Goal: Task Accomplishment & Management: Manage account settings

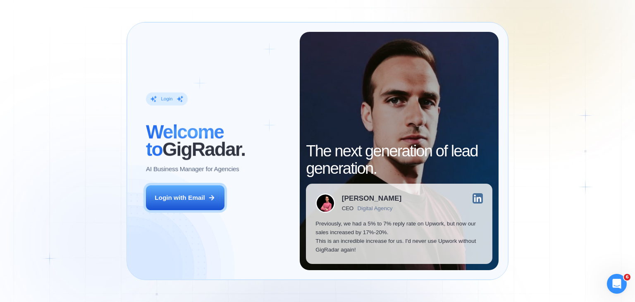
click at [171, 210] on div "Login ‍ Welcome to GigRadar. AI Business Manager for Agencies Login with Email" at bounding box center [217, 151] width 163 height 238
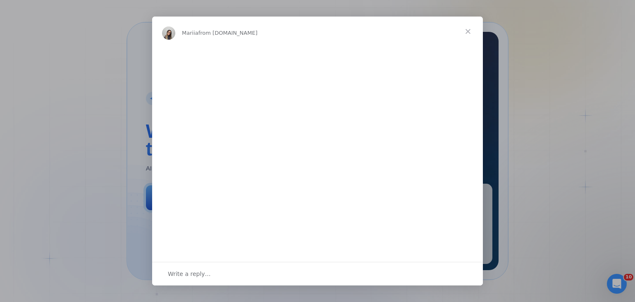
click at [466, 31] on span "Close" at bounding box center [468, 32] width 30 height 30
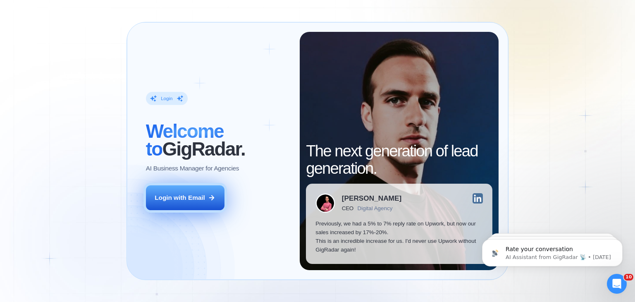
drag, startPoint x: 207, startPoint y: 189, endPoint x: 200, endPoint y: 200, distance: 13.3
click at [200, 200] on button "Login with Email" at bounding box center [185, 197] width 79 height 25
click at [200, 200] on div "Login with Email" at bounding box center [180, 197] width 50 height 9
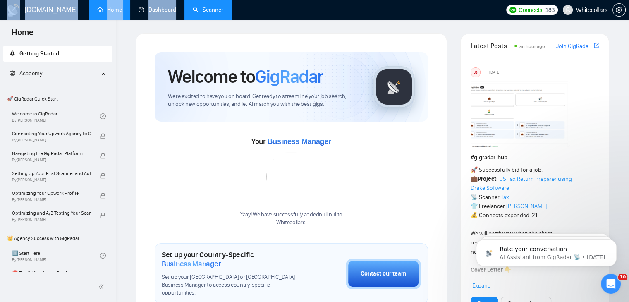
drag, startPoint x: 200, startPoint y: 23, endPoint x: 205, endPoint y: 15, distance: 9.2
click at [205, 13] on link "Scanner" at bounding box center [208, 9] width 31 height 7
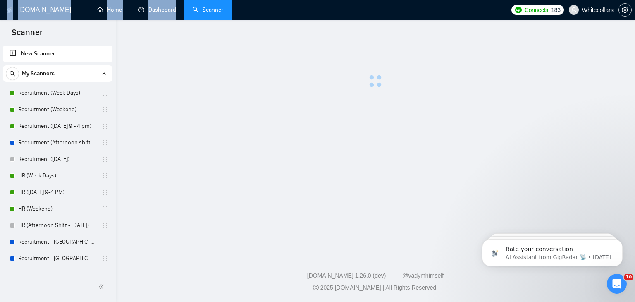
click at [0, 132] on ul "New Scanner My Scanners Recruitment (Week Days) Recruitment (Weekend) Recruitme…" at bounding box center [58, 271] width 116 height 454
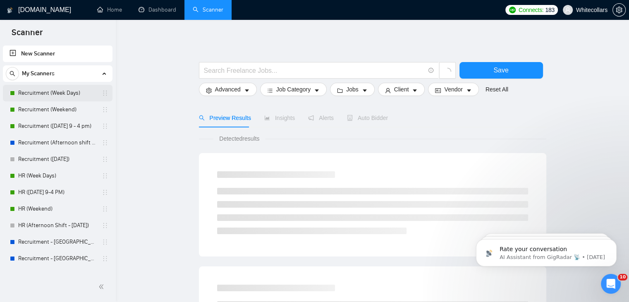
click at [53, 95] on link "Recruitment (Week Days)" at bounding box center [57, 93] width 79 height 17
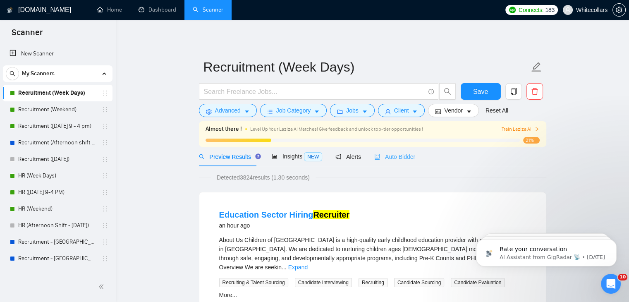
click at [383, 164] on div "Auto Bidder" at bounding box center [394, 156] width 41 height 19
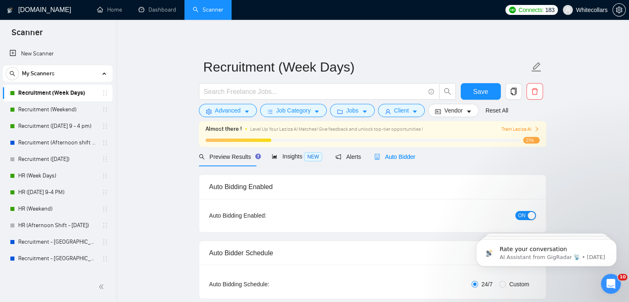
click at [388, 155] on span "Auto Bidder" at bounding box center [394, 156] width 41 height 7
radio input "false"
radio input "true"
checkbox input "true"
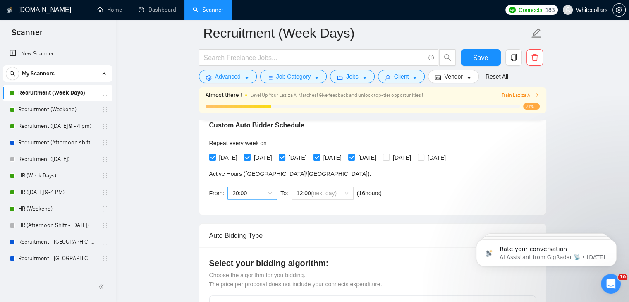
scroll to position [202, 0]
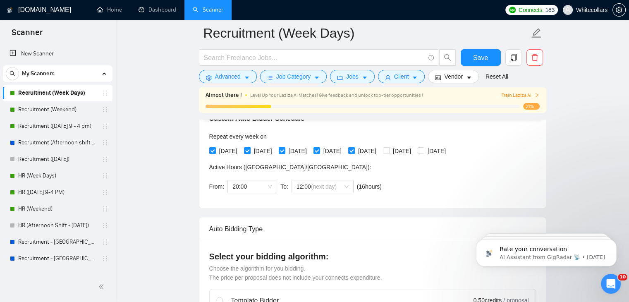
click at [254, 193] on div "From: 20:00 To: 12:00 (next day) ( 16 hours) [GEOGRAPHIC_DATA]/[GEOGRAPHIC_DATA]" at bounding box center [297, 186] width 176 height 23
click at [260, 189] on span "20:00" at bounding box center [252, 186] width 40 height 12
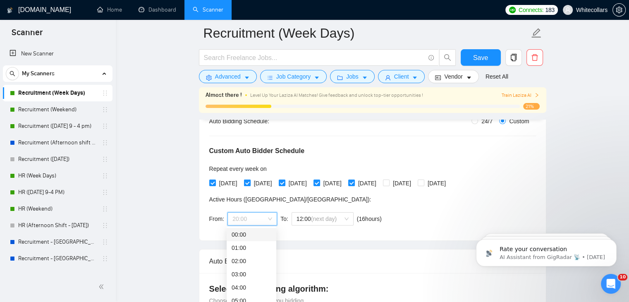
scroll to position [151, 0]
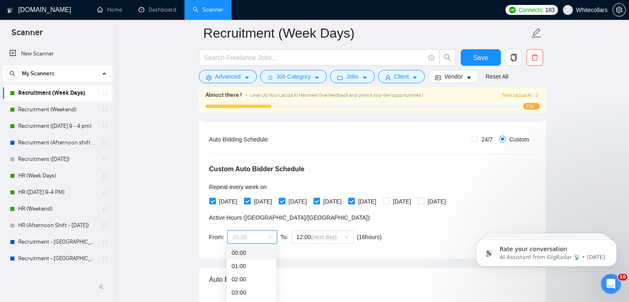
click at [253, 257] on div "00:00" at bounding box center [251, 252] width 50 height 13
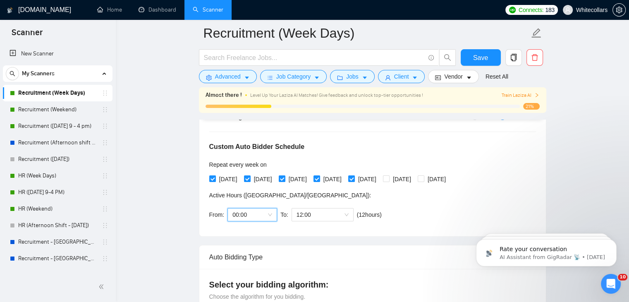
scroll to position [179, 0]
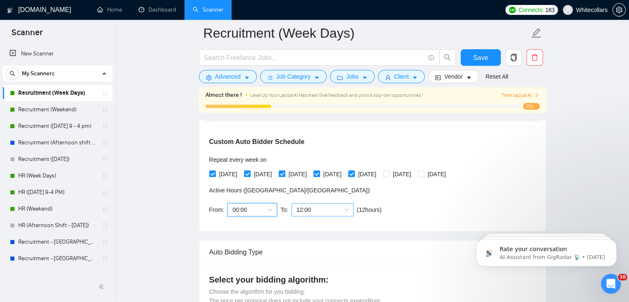
click at [321, 210] on span "12:00" at bounding box center [322, 209] width 52 height 12
click at [336, 193] on div "Active Hours ( [GEOGRAPHIC_DATA]/[GEOGRAPHIC_DATA] ):" at bounding box center [297, 190] width 176 height 9
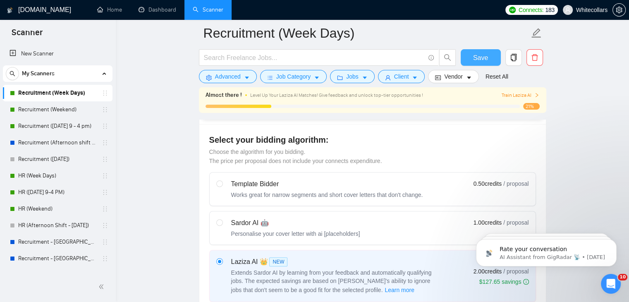
scroll to position [319, 0]
click at [481, 58] on span "Save" at bounding box center [480, 57] width 15 height 10
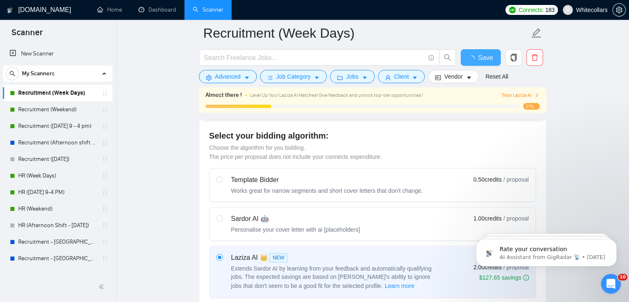
checkbox input "true"
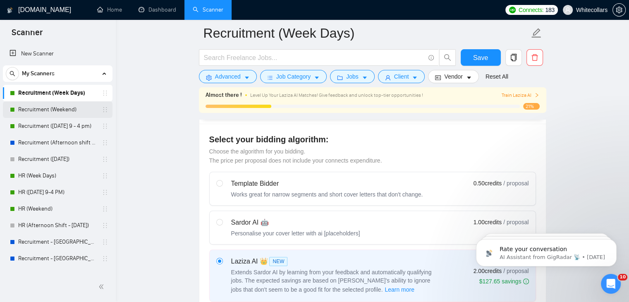
click at [68, 112] on link "Recruitment (Weekend)" at bounding box center [57, 109] width 79 height 17
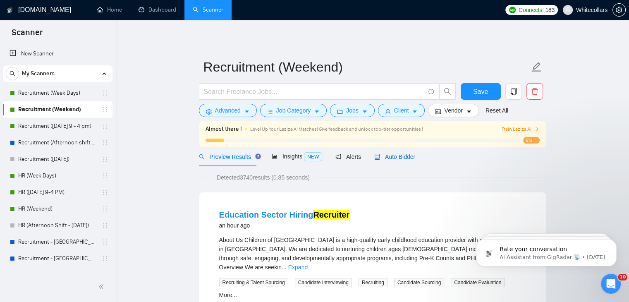
click at [381, 155] on span "Auto Bidder" at bounding box center [394, 156] width 41 height 7
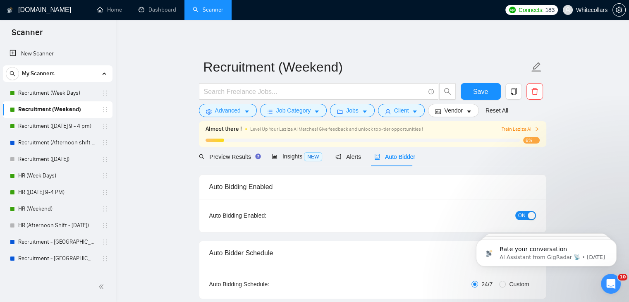
radio input "false"
radio input "true"
checkbox input "true"
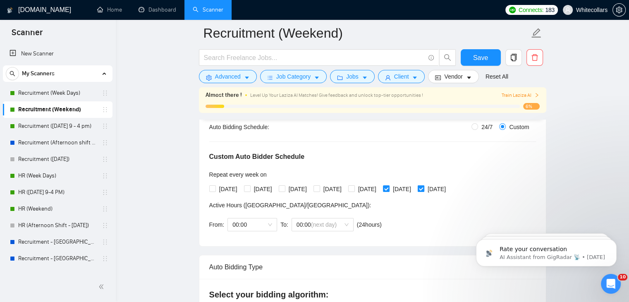
scroll to position [169, 0]
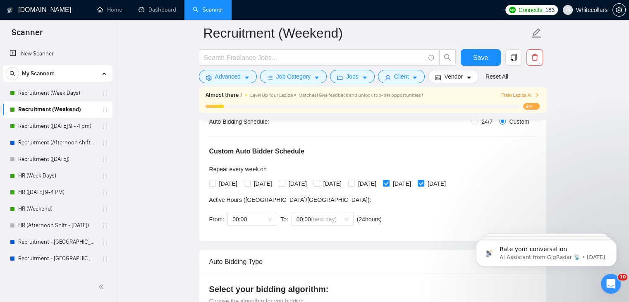
click at [449, 184] on span "[DATE]" at bounding box center [436, 183] width 25 height 9
click at [423, 184] on input "[DATE]" at bounding box center [420, 183] width 6 height 6
checkbox input "false"
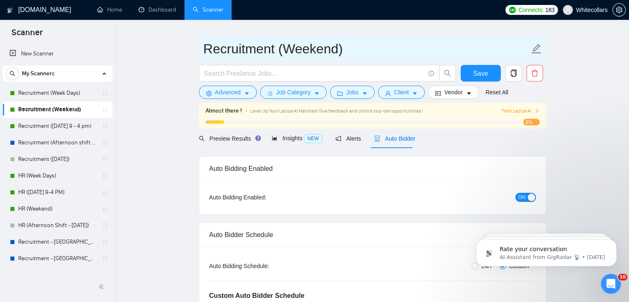
scroll to position [0, 0]
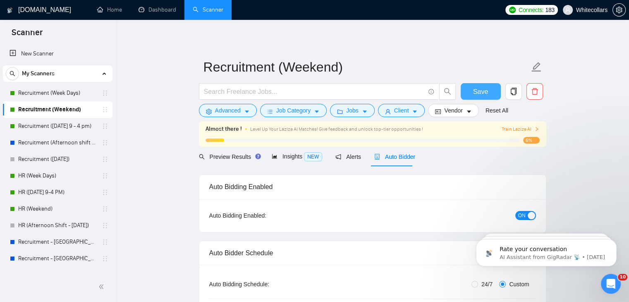
click at [480, 87] on span "Save" at bounding box center [480, 91] width 15 height 10
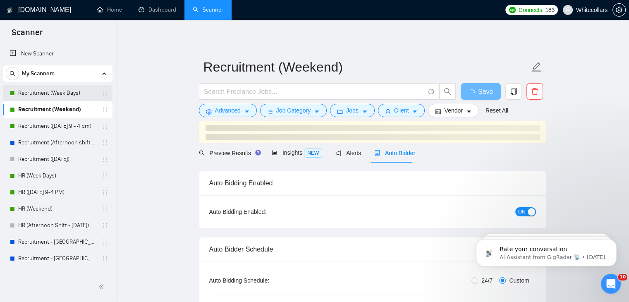
click at [40, 94] on link "Recruitment (Week Days)" at bounding box center [57, 93] width 79 height 17
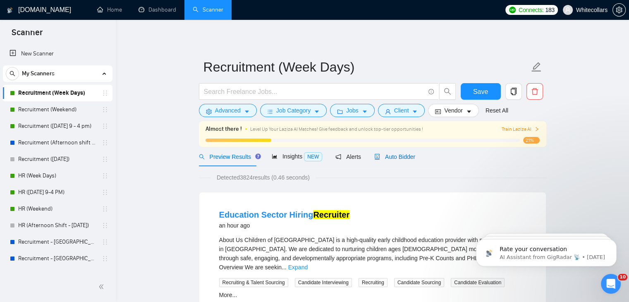
click at [406, 160] on span "Auto Bidder" at bounding box center [394, 156] width 41 height 7
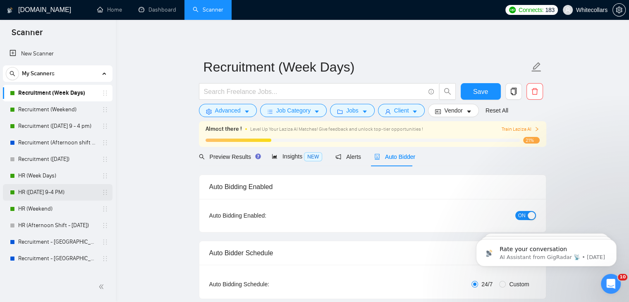
radio input "false"
radio input "true"
checkbox input "true"
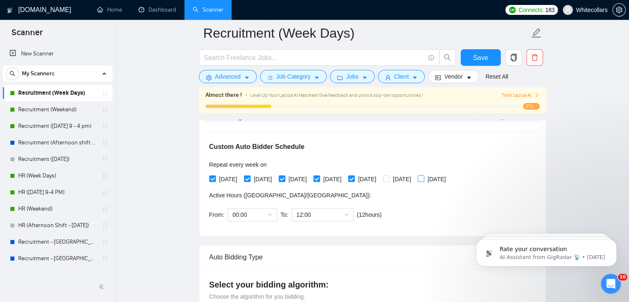
click at [449, 180] on span "[DATE]" at bounding box center [436, 178] width 25 height 9
click at [423, 180] on input "[DATE]" at bounding box center [420, 178] width 6 height 6
click at [449, 180] on span "[DATE]" at bounding box center [436, 178] width 25 height 9
click at [423, 180] on input "[DATE]" at bounding box center [420, 178] width 6 height 6
click at [449, 180] on span "[DATE]" at bounding box center [436, 178] width 25 height 9
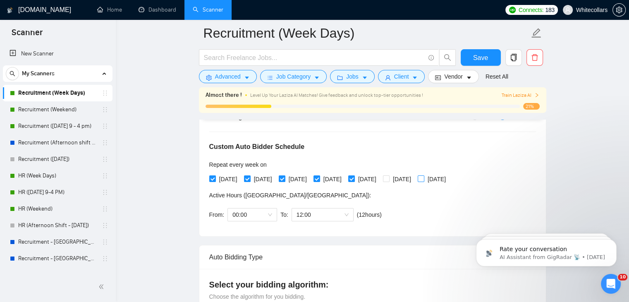
click at [423, 180] on input "[DATE]" at bounding box center [420, 178] width 6 height 6
checkbox input "true"
click at [489, 57] on button "Save" at bounding box center [480, 57] width 40 height 17
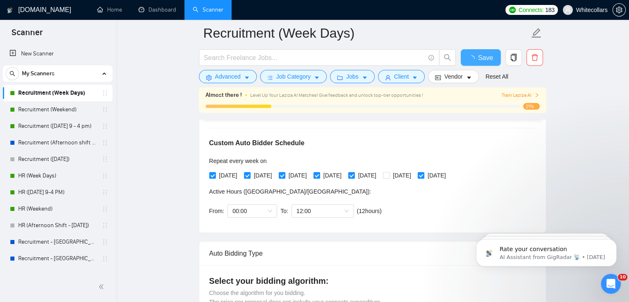
checkbox input "true"
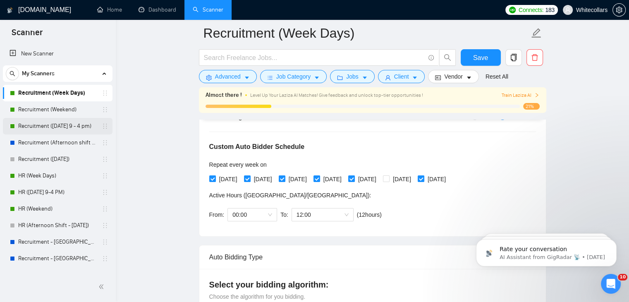
click at [35, 124] on link "Recruitment ([DATE] 9 - 4 pm)" at bounding box center [57, 126] width 79 height 17
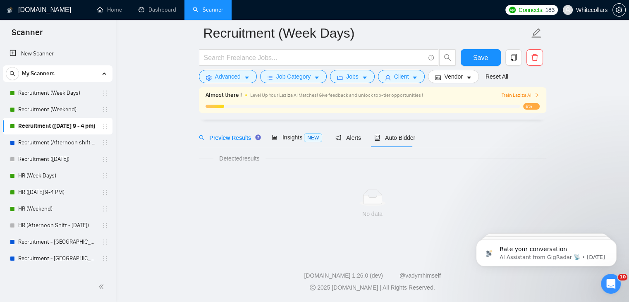
scroll to position [26, 0]
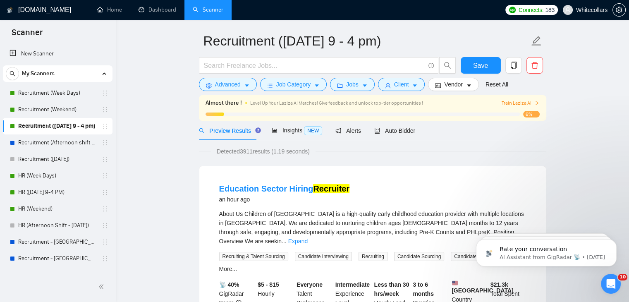
click at [412, 129] on div "Preview Results Insights NEW Alerts Auto Bidder" at bounding box center [372, 130] width 347 height 19
click at [398, 131] on span "Auto Bidder" at bounding box center [394, 130] width 41 height 7
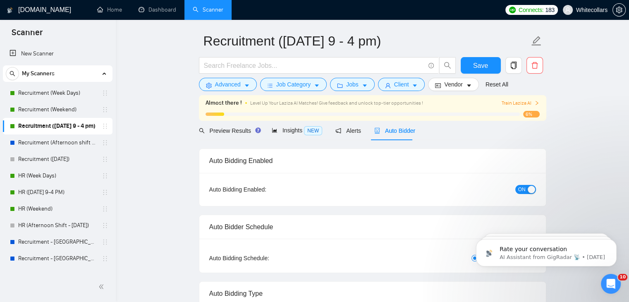
radio input "false"
radio input "true"
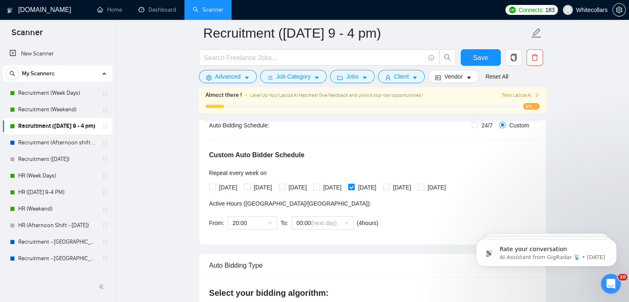
scroll to position [169, 0]
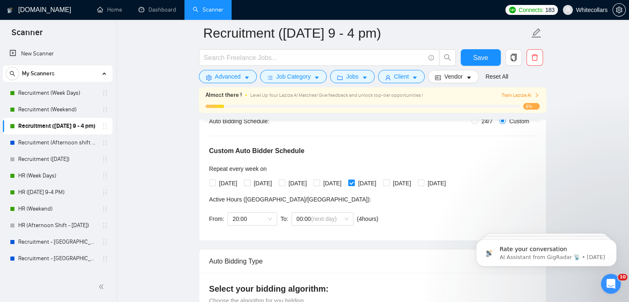
click at [232, 231] on div "Auto Bidding Type: Automated (recommended) Semi-automated Auto Bidding Schedule…" at bounding box center [372, 171] width 346 height 138
click at [250, 218] on span "20:00" at bounding box center [252, 218] width 40 height 12
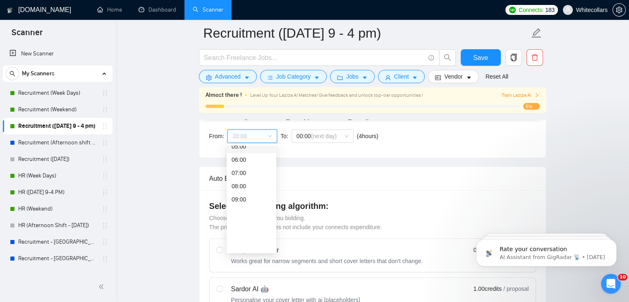
scroll to position [0, 0]
click at [251, 153] on div "00:00" at bounding box center [251, 152] width 40 height 9
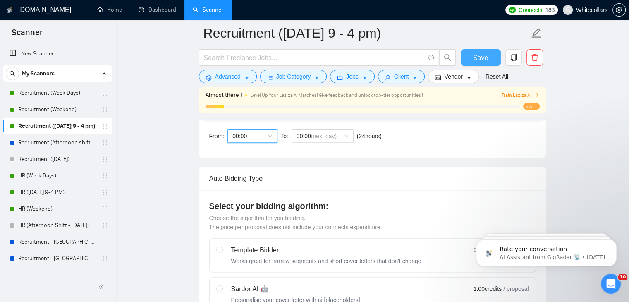
click at [474, 58] on span "Save" at bounding box center [480, 57] width 15 height 10
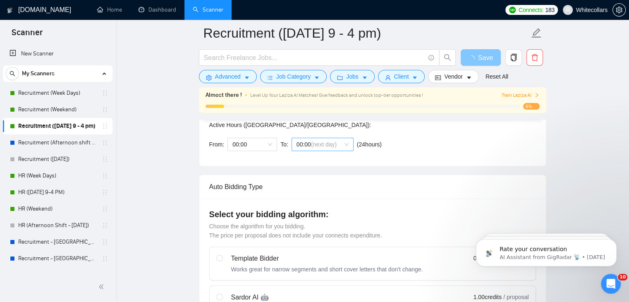
scroll to position [174, 0]
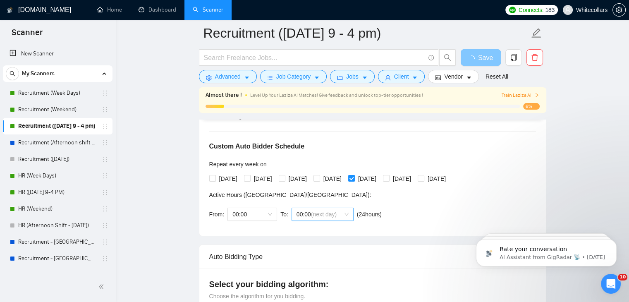
click at [326, 208] on span "00:00 (next day)" at bounding box center [322, 214] width 52 height 12
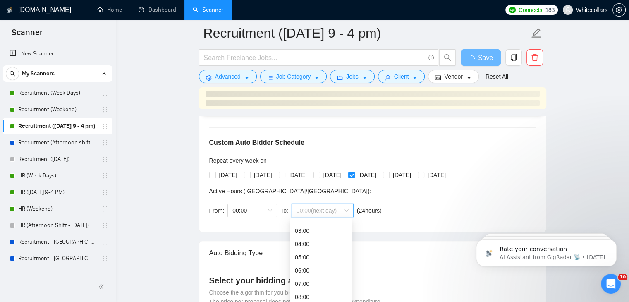
scroll to position [38, 0]
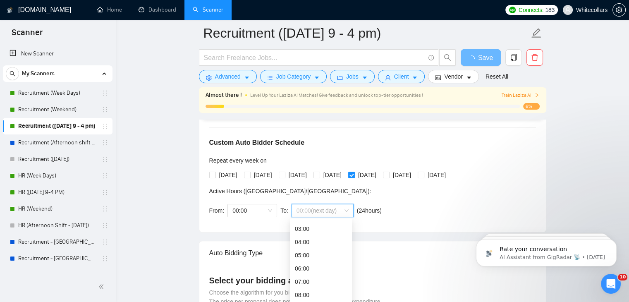
drag, startPoint x: 321, startPoint y: 238, endPoint x: 214, endPoint y: 236, distance: 106.2
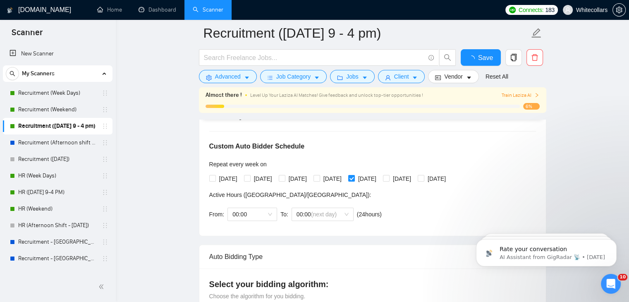
scroll to position [242, 0]
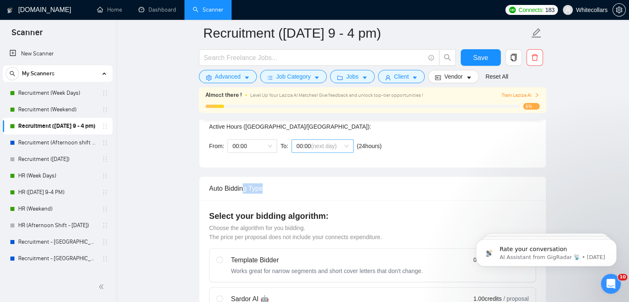
click at [314, 176] on div "Auto Bidding Type" at bounding box center [372, 188] width 326 height 24
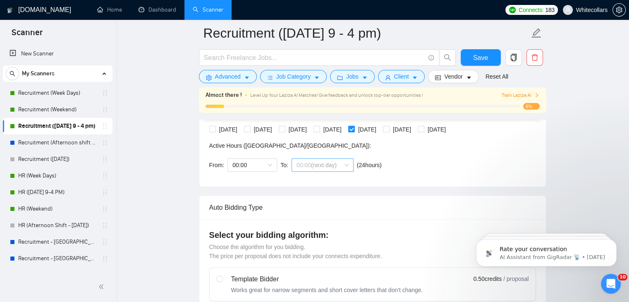
click at [313, 164] on span "(next day)" at bounding box center [324, 165] width 26 height 7
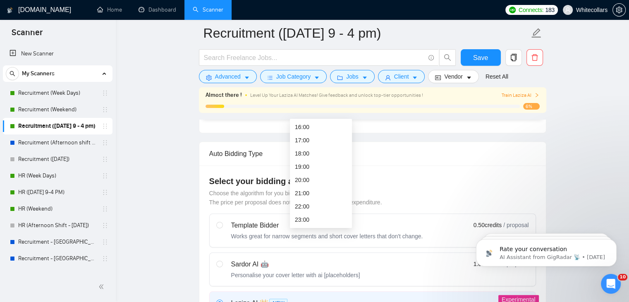
scroll to position [176, 0]
click at [316, 168] on div "16:00" at bounding box center [321, 162] width 62 height 13
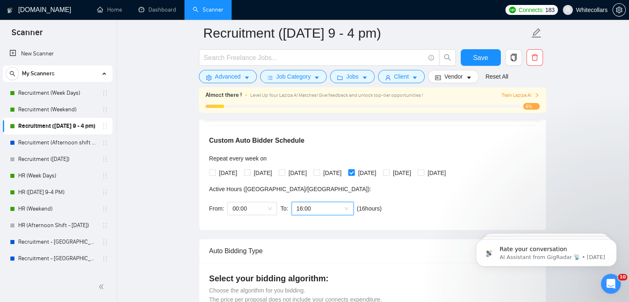
scroll to position [162, 0]
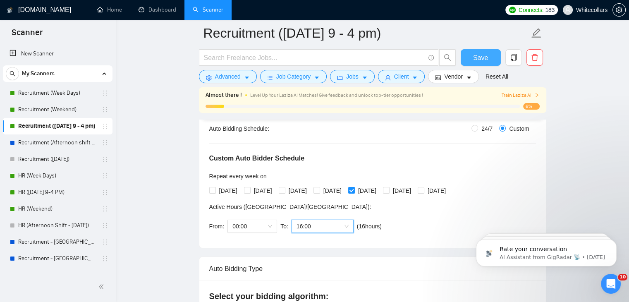
click at [483, 57] on span "Save" at bounding box center [480, 57] width 15 height 10
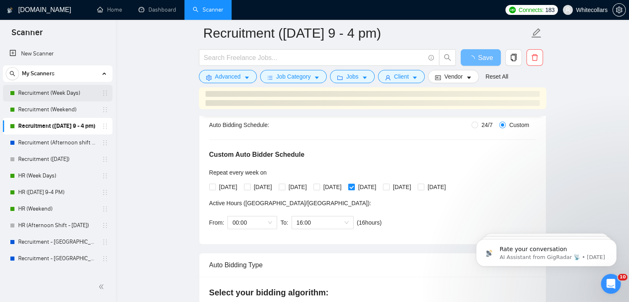
click at [36, 92] on link "Recruitment (Week Days)" at bounding box center [57, 93] width 79 height 17
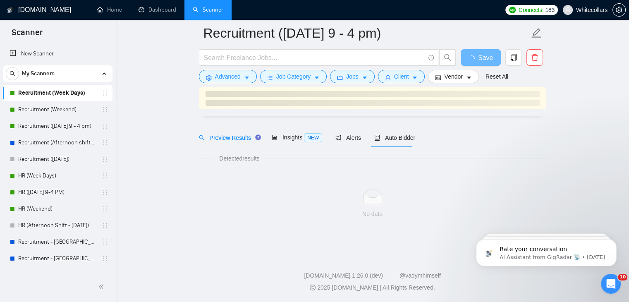
scroll to position [22, 0]
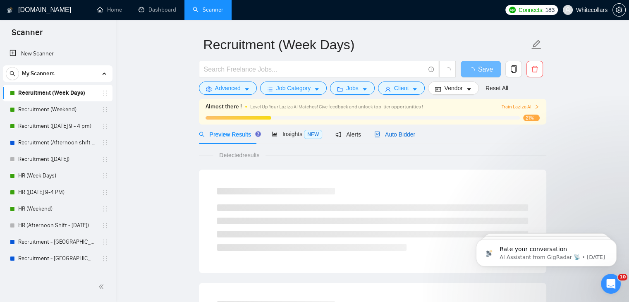
click at [389, 133] on span "Auto Bidder" at bounding box center [394, 134] width 41 height 7
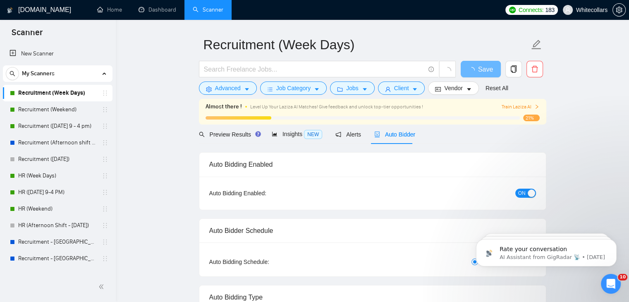
radio input "false"
radio input "true"
checkbox input "true"
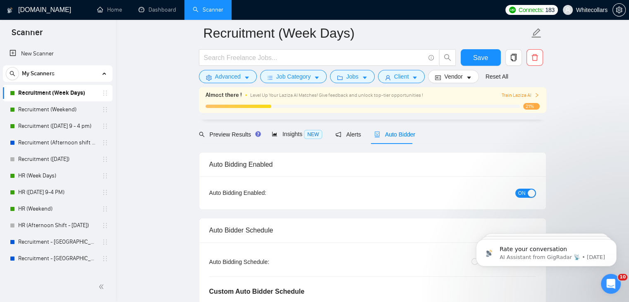
scroll to position [184, 0]
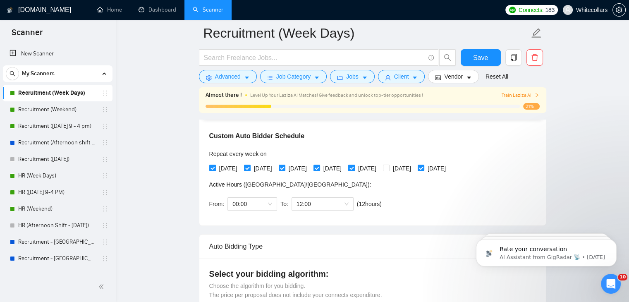
click at [355, 171] on span at bounding box center [351, 167] width 7 height 7
click at [354, 170] on input "[DATE]" at bounding box center [351, 167] width 6 height 6
checkbox input "false"
click at [486, 50] on button "Save" at bounding box center [480, 57] width 40 height 17
click at [65, 125] on link "Recruitment ([DATE] 9 - 4 pm)" at bounding box center [57, 126] width 79 height 17
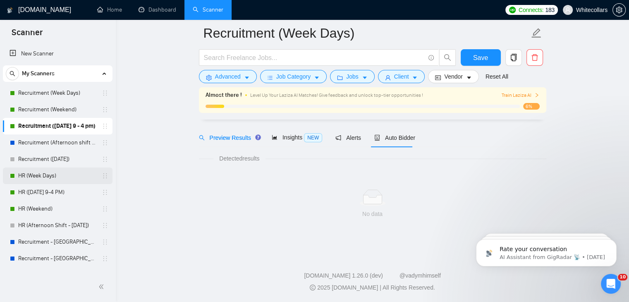
scroll to position [26, 0]
click at [44, 176] on link "HR (Week Days)" at bounding box center [57, 175] width 79 height 17
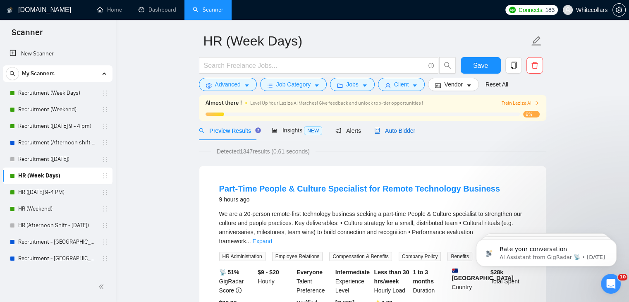
click at [393, 132] on span "Auto Bidder" at bounding box center [394, 130] width 41 height 7
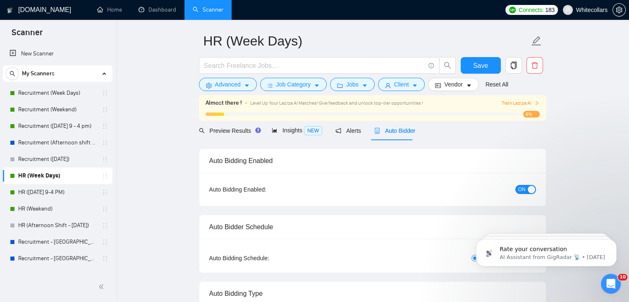
radio input "false"
radio input "true"
checkbox input "true"
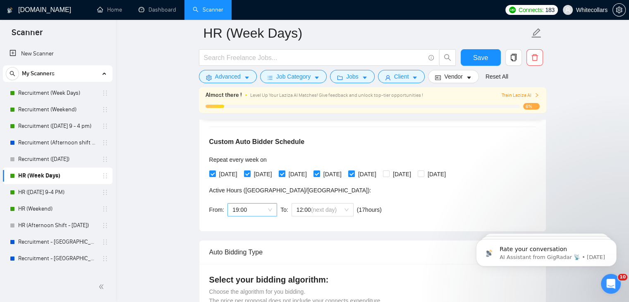
scroll to position [186, 0]
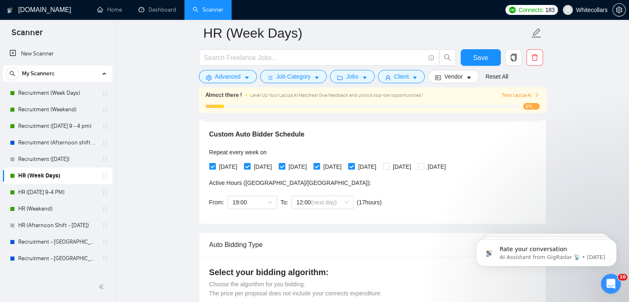
click at [378, 168] on span "[DATE]" at bounding box center [367, 166] width 25 height 9
click at [354, 168] on input "[DATE]" at bounding box center [351, 166] width 6 height 6
checkbox input "false"
click at [449, 167] on span "[DATE]" at bounding box center [436, 166] width 25 height 9
click at [423, 167] on input "[DATE]" at bounding box center [420, 166] width 6 height 6
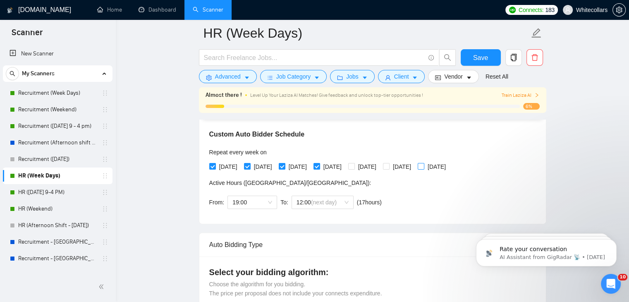
checkbox input "true"
click at [248, 205] on span "19:00" at bounding box center [252, 202] width 40 height 12
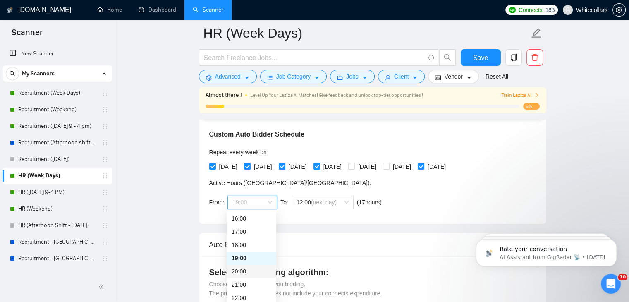
scroll to position [0, 0]
click at [248, 219] on div "00:00" at bounding box center [251, 218] width 40 height 9
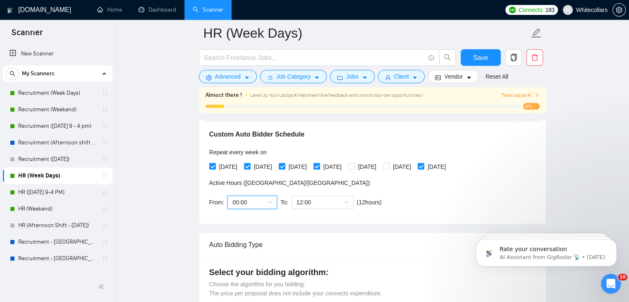
click at [327, 192] on div "From: 00:00 00:00 To: 12:00 ( 12 hours) [GEOGRAPHIC_DATA]/[GEOGRAPHIC_DATA]" at bounding box center [297, 202] width 176 height 23
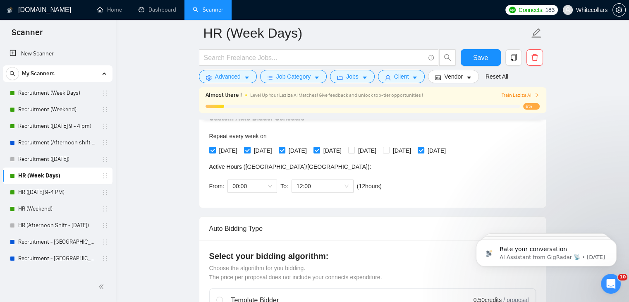
scroll to position [213, 0]
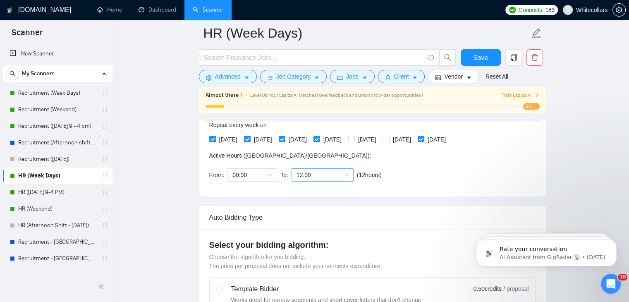
click at [325, 177] on span "12:00" at bounding box center [322, 175] width 52 height 12
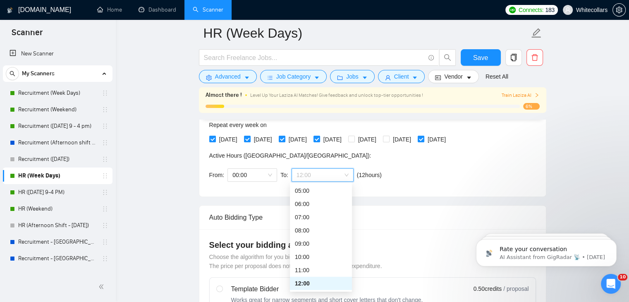
click at [388, 167] on div "Custom Auto Bidder Schedule Repeat every week [DATE] [DATE] [DATE] [DATE] [DATE…" at bounding box center [372, 134] width 326 height 105
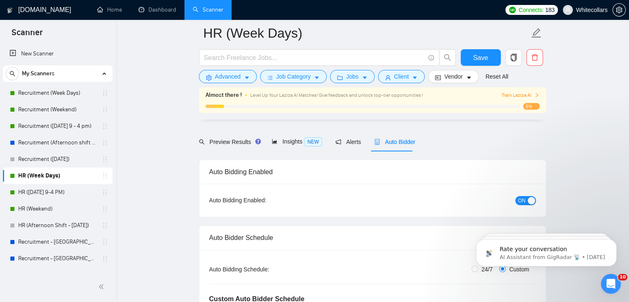
scroll to position [0, 0]
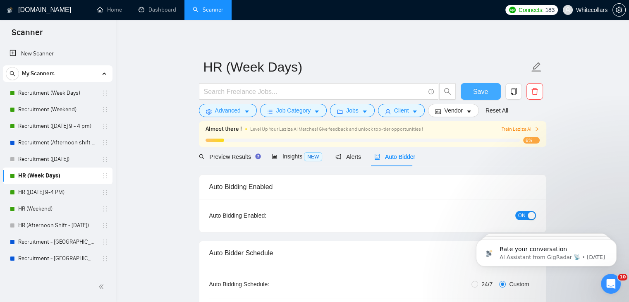
click at [475, 91] on span "Save" at bounding box center [480, 91] width 15 height 10
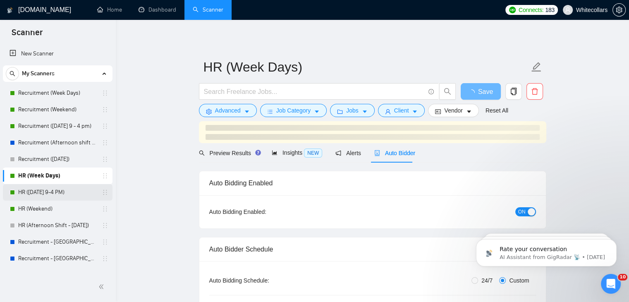
click at [52, 195] on link "HR ([DATE] 9-4 PM)" at bounding box center [57, 192] width 79 height 17
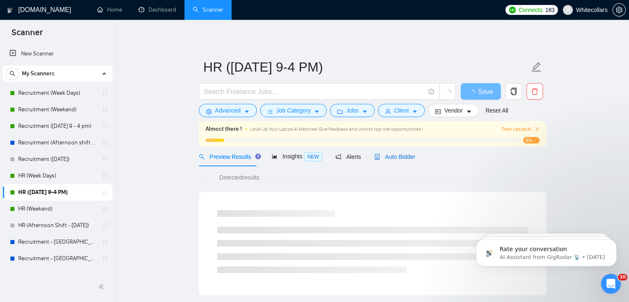
click at [386, 154] on span "Auto Bidder" at bounding box center [394, 156] width 41 height 7
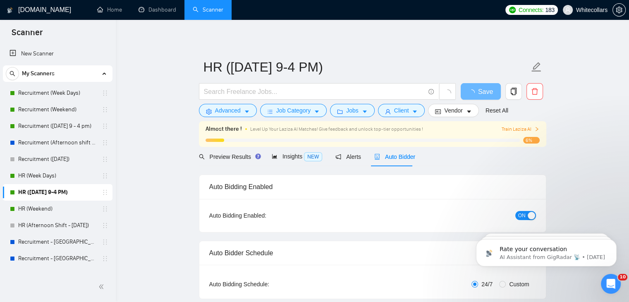
radio input "false"
radio input "true"
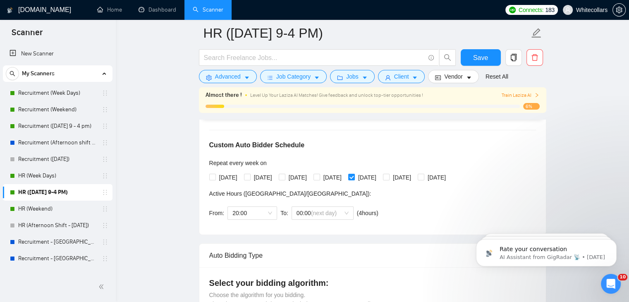
click at [261, 201] on div "From: 20:00 To: 00:00 (next day) ( 4 hours) [GEOGRAPHIC_DATA]/[GEOGRAPHIC_DATA]" at bounding box center [295, 212] width 172 height 23
click at [259, 209] on span "20:00" at bounding box center [252, 213] width 40 height 12
click at [244, 220] on div "From: 20:00 20:00 To: 00:00 (next day) ( 4 hours) [GEOGRAPHIC_DATA]/[GEOGRAPHIC…" at bounding box center [295, 212] width 172 height 23
click at [245, 220] on div "From: 20:00 To: 00:00 (next day) ( 4 hours) [GEOGRAPHIC_DATA]/[GEOGRAPHIC_DATA]" at bounding box center [295, 212] width 172 height 23
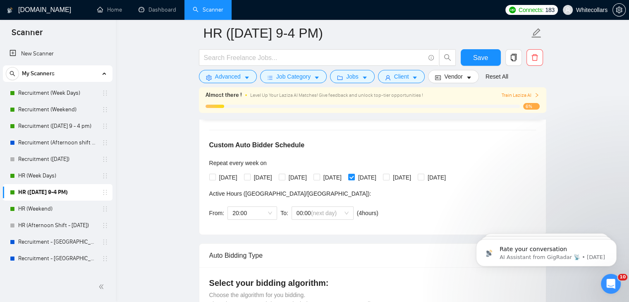
click at [245, 220] on div "From: 20:00 To: 00:00 (next day) ( 4 hours) [GEOGRAPHIC_DATA]/[GEOGRAPHIC_DATA]" at bounding box center [295, 212] width 172 height 23
click at [250, 217] on span "20:00" at bounding box center [252, 213] width 40 height 12
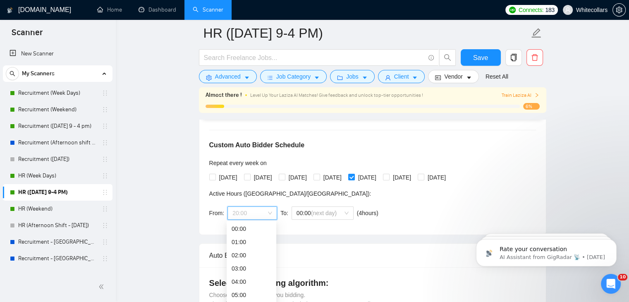
scroll to position [0, 0]
click at [244, 231] on div "00:00" at bounding box center [251, 228] width 40 height 9
click at [306, 217] on span "00:00 (next day)" at bounding box center [322, 213] width 52 height 12
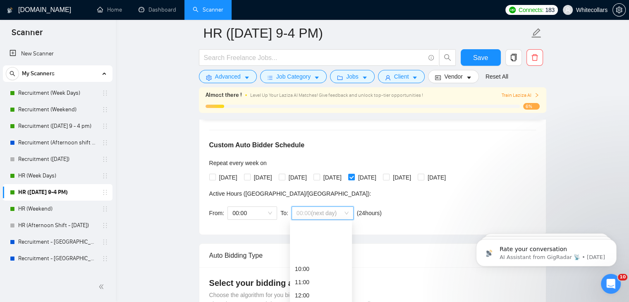
scroll to position [146, 0]
click at [319, 241] on div "12:00" at bounding box center [321, 240] width 52 height 9
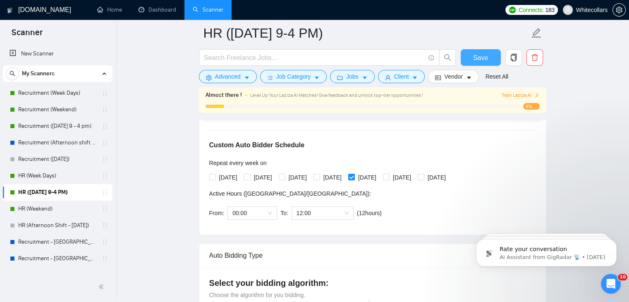
click at [491, 54] on button "Save" at bounding box center [480, 57] width 40 height 17
click at [31, 210] on link "HR (Weekend)" at bounding box center [57, 208] width 79 height 17
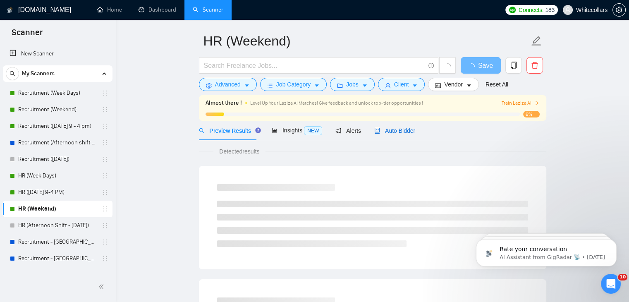
click at [388, 135] on div "Auto Bidder" at bounding box center [394, 130] width 41 height 9
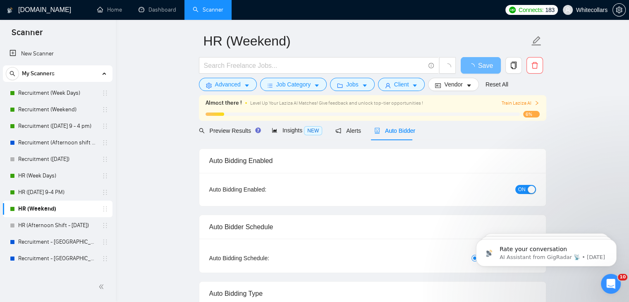
radio input "false"
radio input "true"
checkbox input "true"
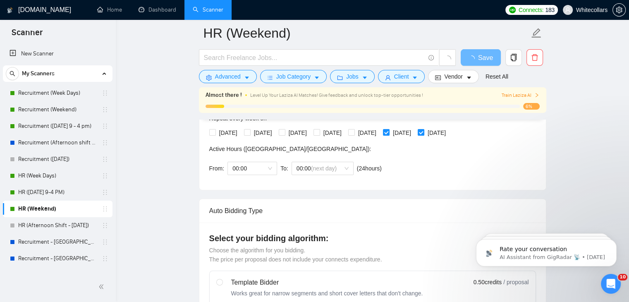
scroll to position [219, 0]
click at [424, 133] on span at bounding box center [420, 133] width 7 height 7
click at [423, 133] on input "[DATE]" at bounding box center [420, 133] width 6 height 6
checkbox input "false"
click at [484, 54] on span "Save" at bounding box center [480, 57] width 15 height 10
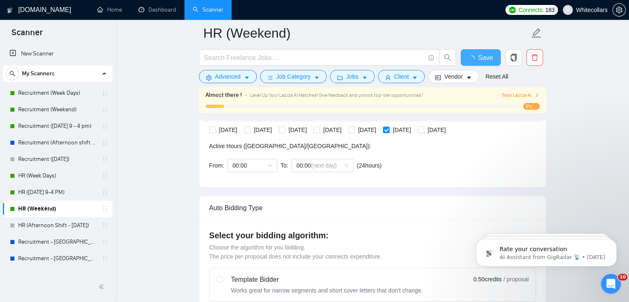
checkbox input "true"
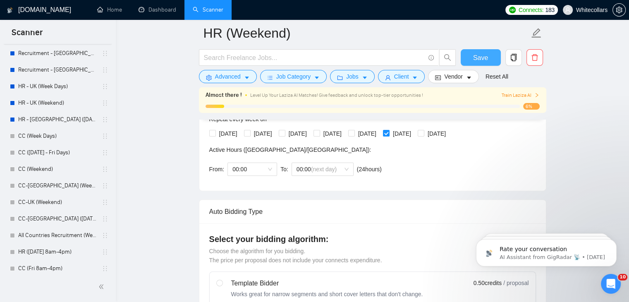
scroll to position [226, 0]
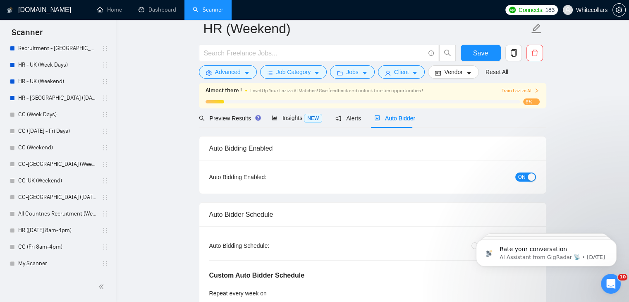
scroll to position [0, 0]
